Goal: Transaction & Acquisition: Book appointment/travel/reservation

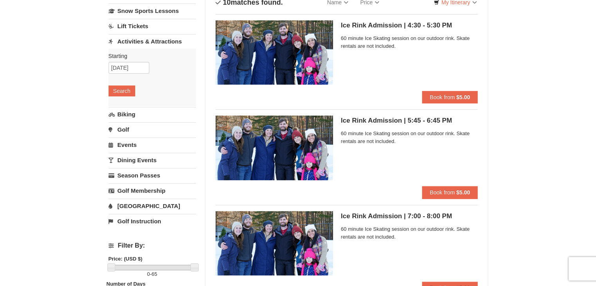
scroll to position [64, 0]
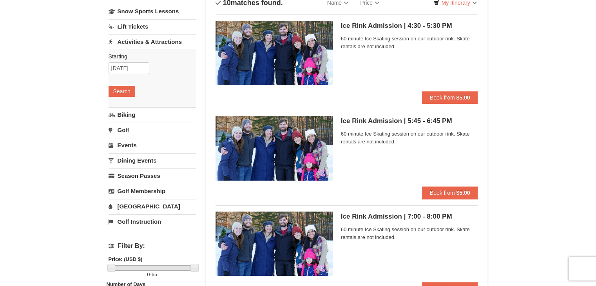
click at [152, 9] on link "Snow Sports Lessons" at bounding box center [151, 11] width 87 height 14
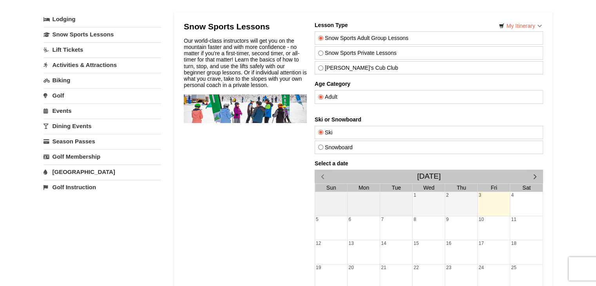
scroll to position [41, 0]
click at [327, 148] on label "Snowboard" at bounding box center [428, 147] width 221 height 6
click at [323, 148] on input "Snowboard" at bounding box center [320, 147] width 5 height 5
radio input "true"
click at [536, 176] on span "button" at bounding box center [534, 176] width 8 height 8
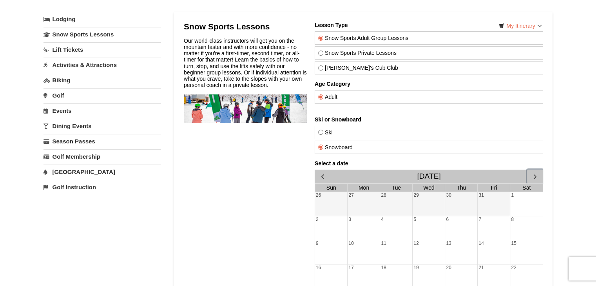
click at [536, 176] on span "button" at bounding box center [534, 176] width 8 height 8
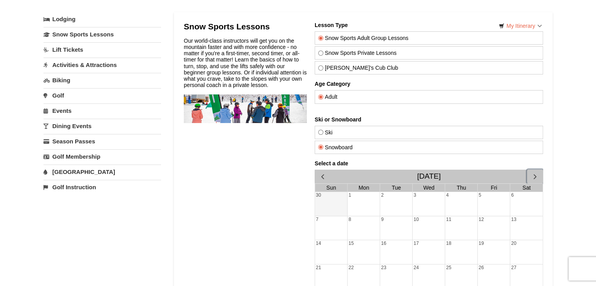
click at [486, 243] on div "19" at bounding box center [493, 252] width 32 height 24
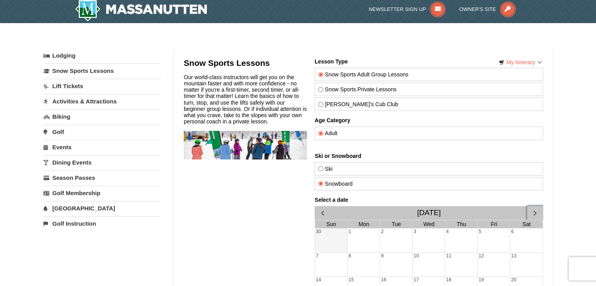
scroll to position [5, 0]
